Goal: Use online tool/utility: Utilize a website feature to perform a specific function

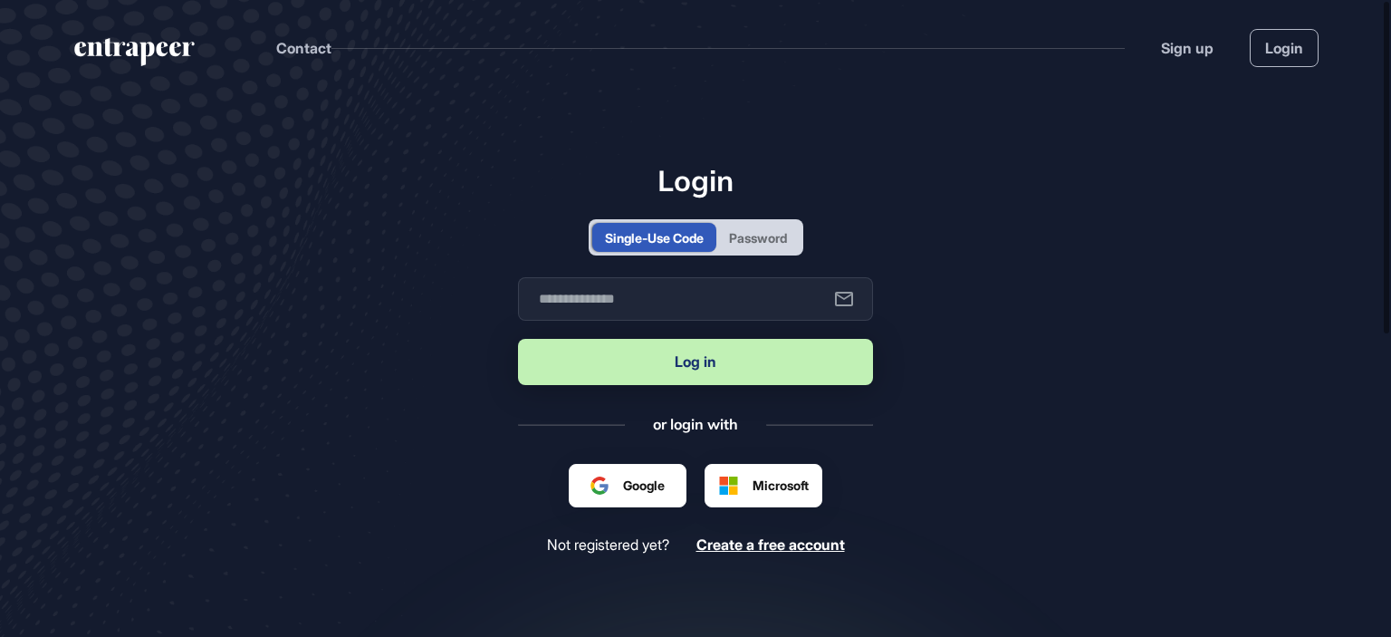
click at [713, 366] on button "Log in" at bounding box center [695, 362] width 355 height 46
click at [670, 307] on input "text" at bounding box center [695, 298] width 355 height 43
type input "**********"
click at [674, 353] on button "Log in" at bounding box center [695, 362] width 355 height 46
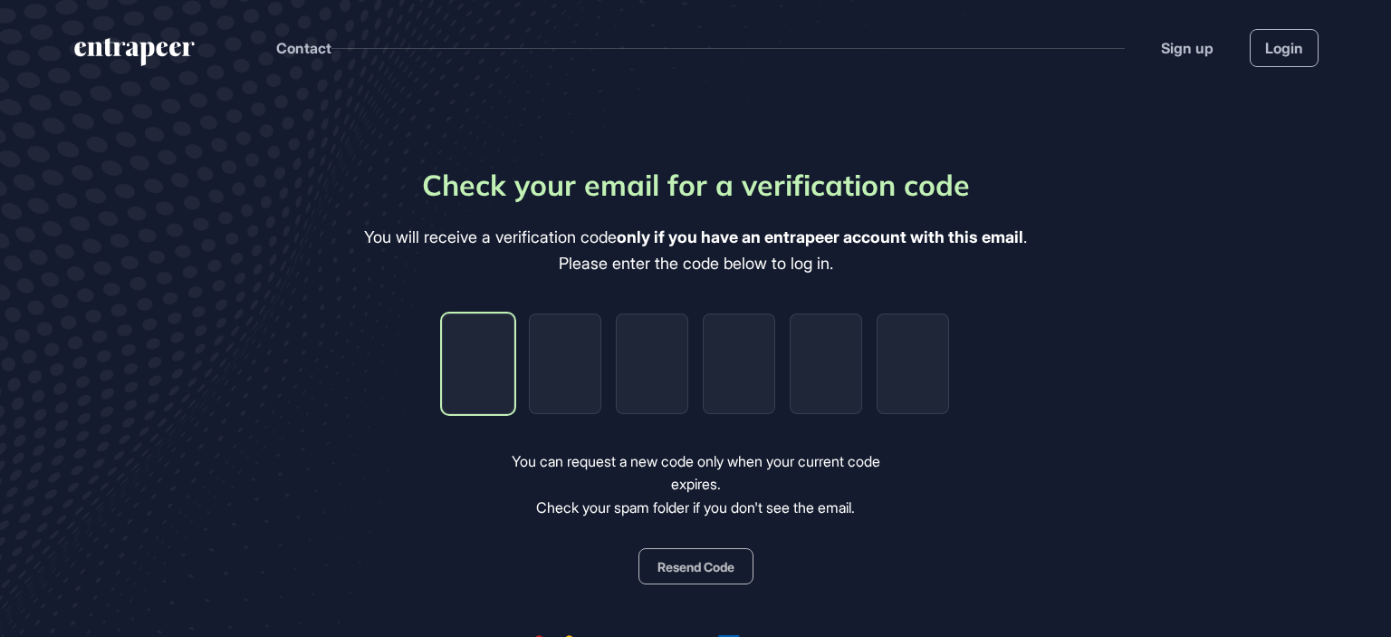
click at [484, 369] on input "tel" at bounding box center [478, 363] width 72 height 101
paste input "*"
type input "*"
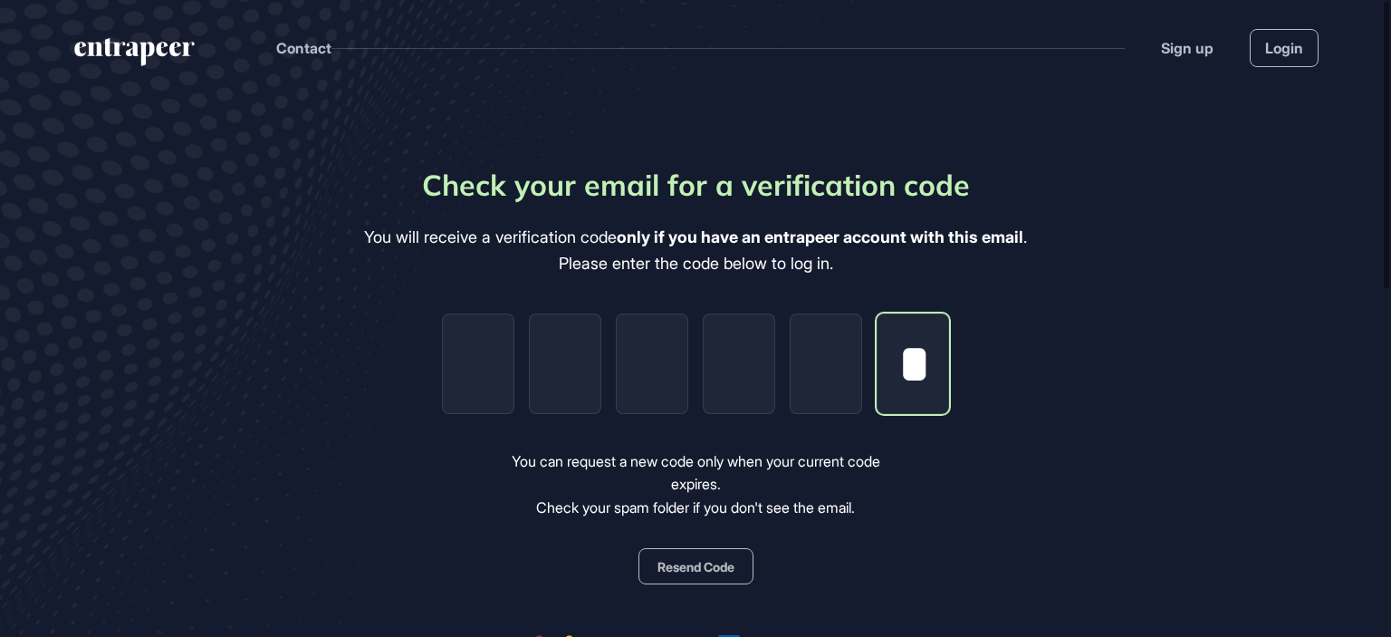
type input "*"
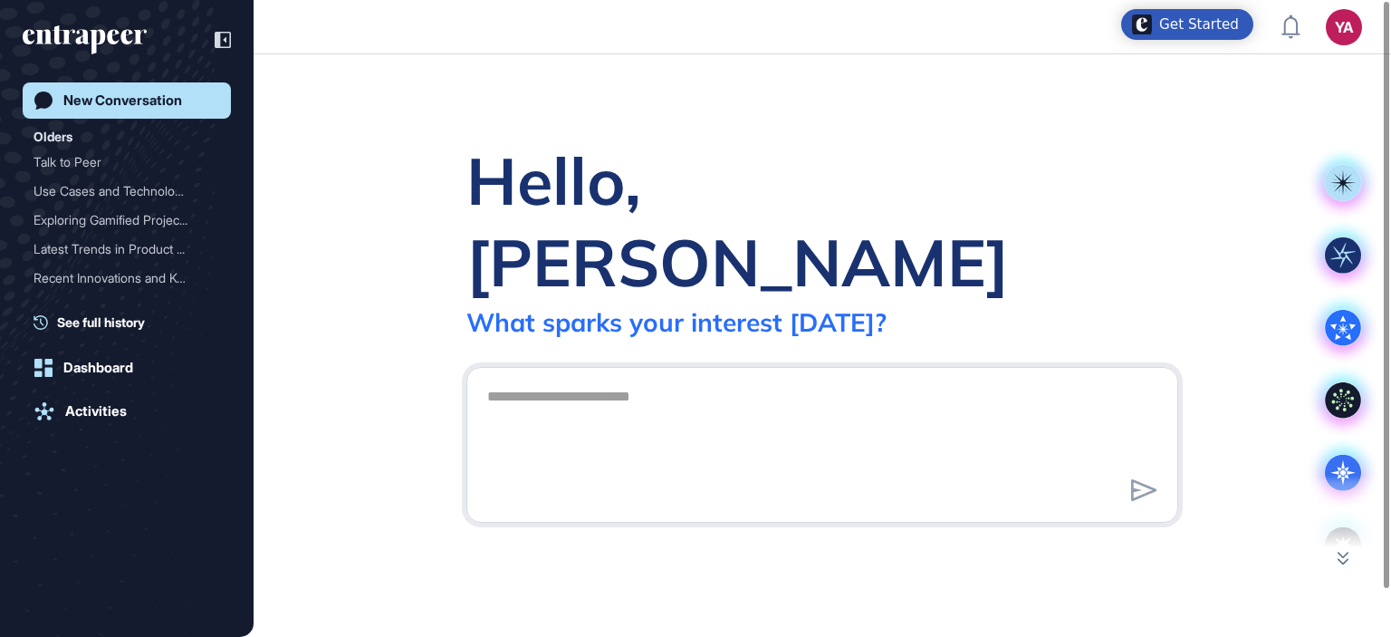
click at [555, 379] on textarea at bounding box center [822, 442] width 692 height 127
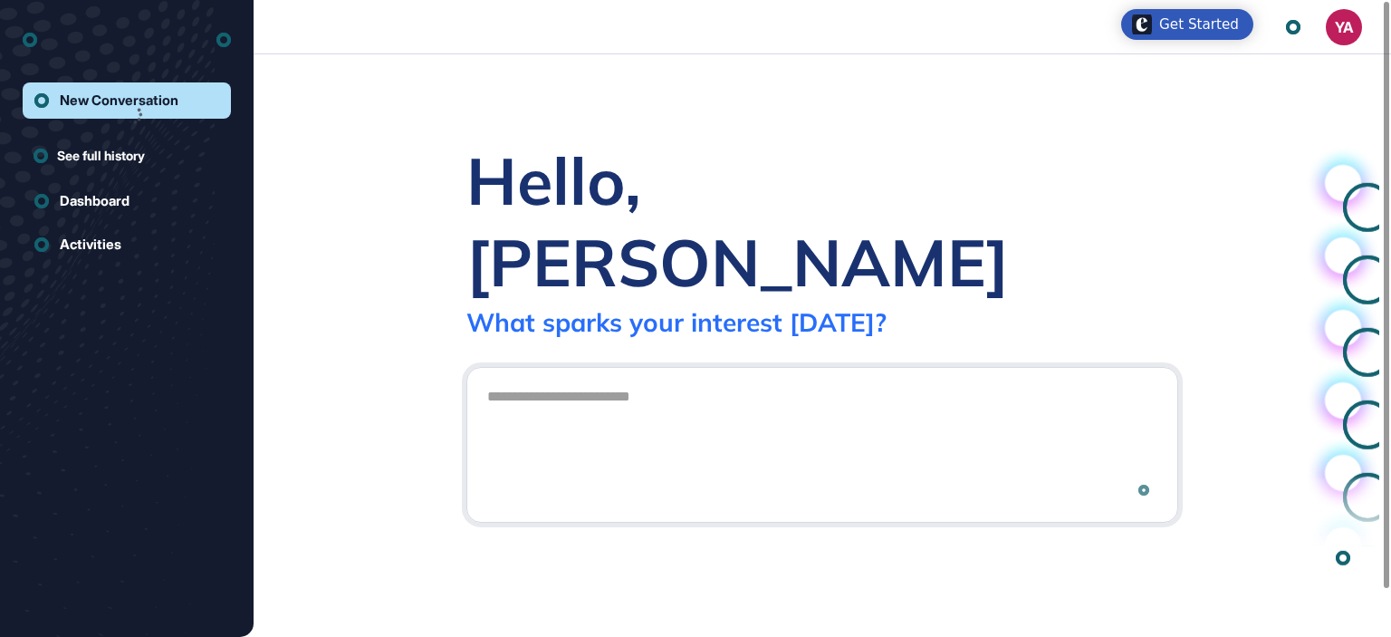
click at [621, 379] on textarea at bounding box center [822, 442] width 692 height 127
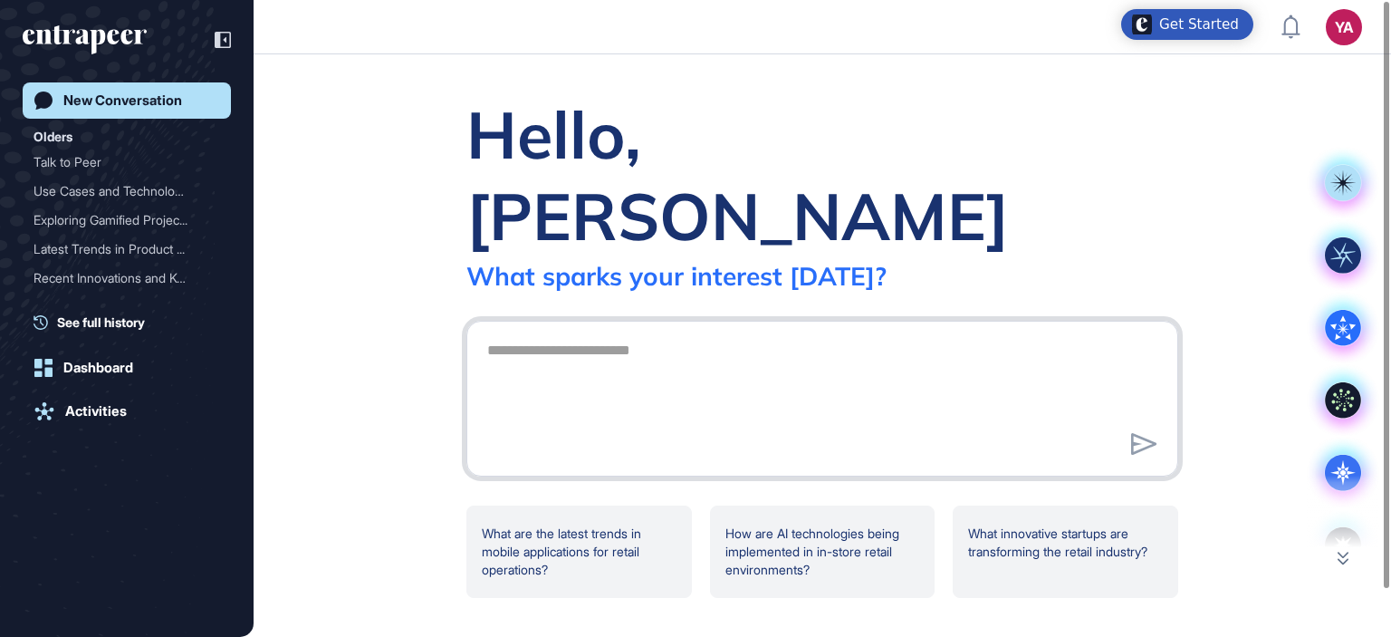
click at [510, 364] on textarea at bounding box center [822, 395] width 692 height 127
click at [507, 332] on textarea at bounding box center [822, 395] width 692 height 127
paste textarea "**********"
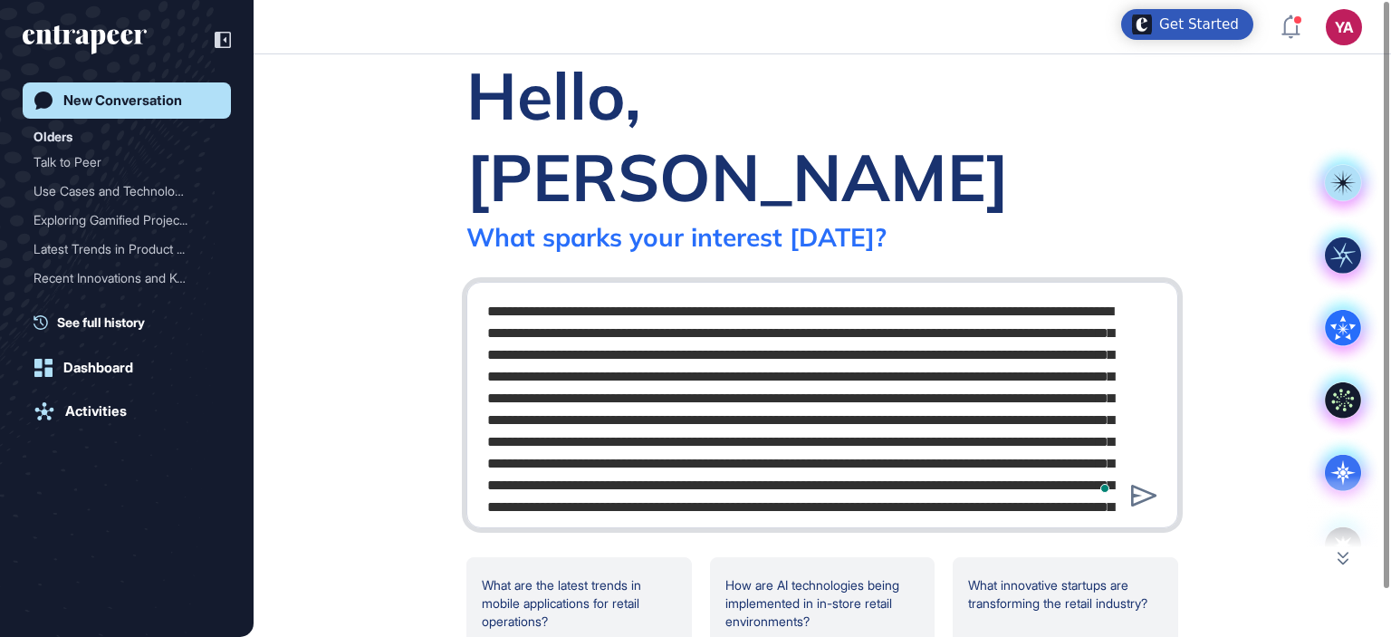
type textarea "**********"
click at [887, 407] on textarea "To enrich screen reader interactions, please activate Accessibility in Grammarl…" at bounding box center [822, 401] width 692 height 217
click at [887, 375] on textarea "To enrich screen reader interactions, please activate Accessibility in Grammarl…" at bounding box center [822, 401] width 692 height 217
click at [771, 321] on textarea "To enrich screen reader interactions, please activate Accessibility in Grammarl…" at bounding box center [822, 401] width 692 height 217
click at [974, 376] on textarea "To enrich screen reader interactions, please activate Accessibility in Grammarl…" at bounding box center [822, 401] width 692 height 217
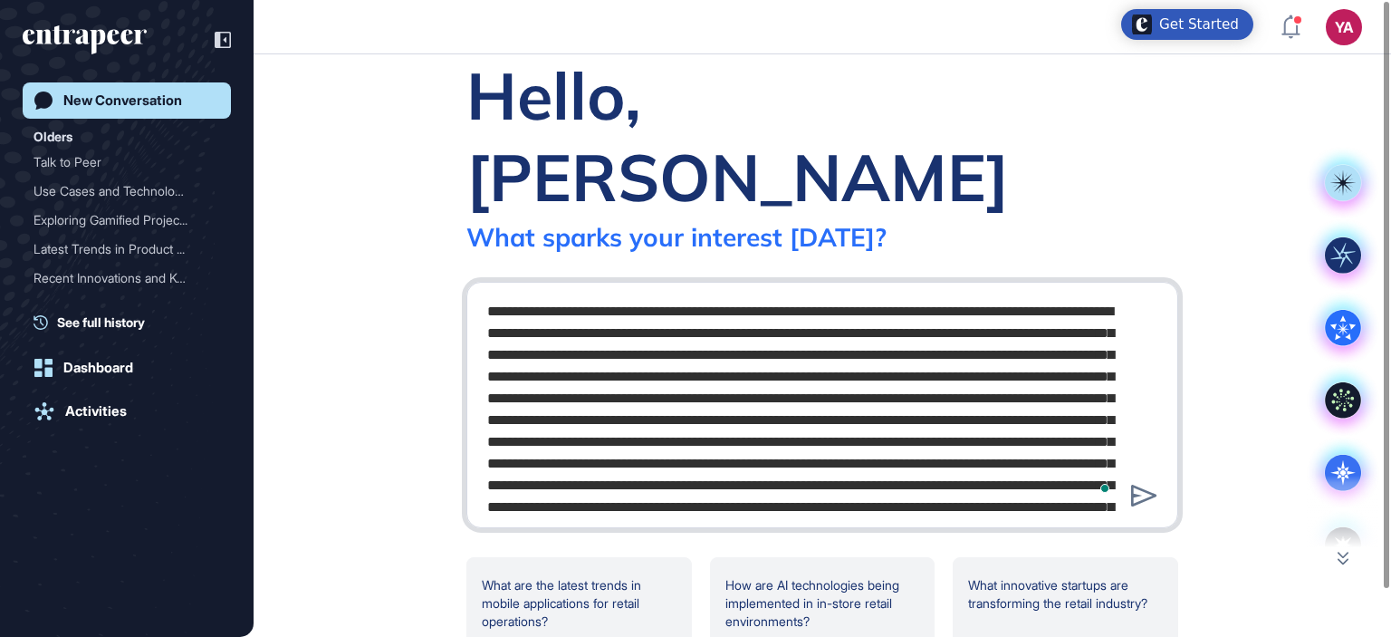
click at [1058, 371] on textarea "To enrich screen reader interactions, please activate Accessibility in Grammarl…" at bounding box center [822, 401] width 692 height 217
click at [653, 354] on textarea "To enrich screen reader interactions, please activate Accessibility in Grammarl…" at bounding box center [822, 401] width 692 height 217
click at [958, 350] on textarea "To enrich screen reader interactions, please activate Accessibility in Grammarl…" at bounding box center [822, 401] width 692 height 217
click at [540, 295] on textarea "To enrich screen reader interactions, please activate Accessibility in Grammarl…" at bounding box center [822, 401] width 692 height 217
